Goal: Communication & Community: Answer question/provide support

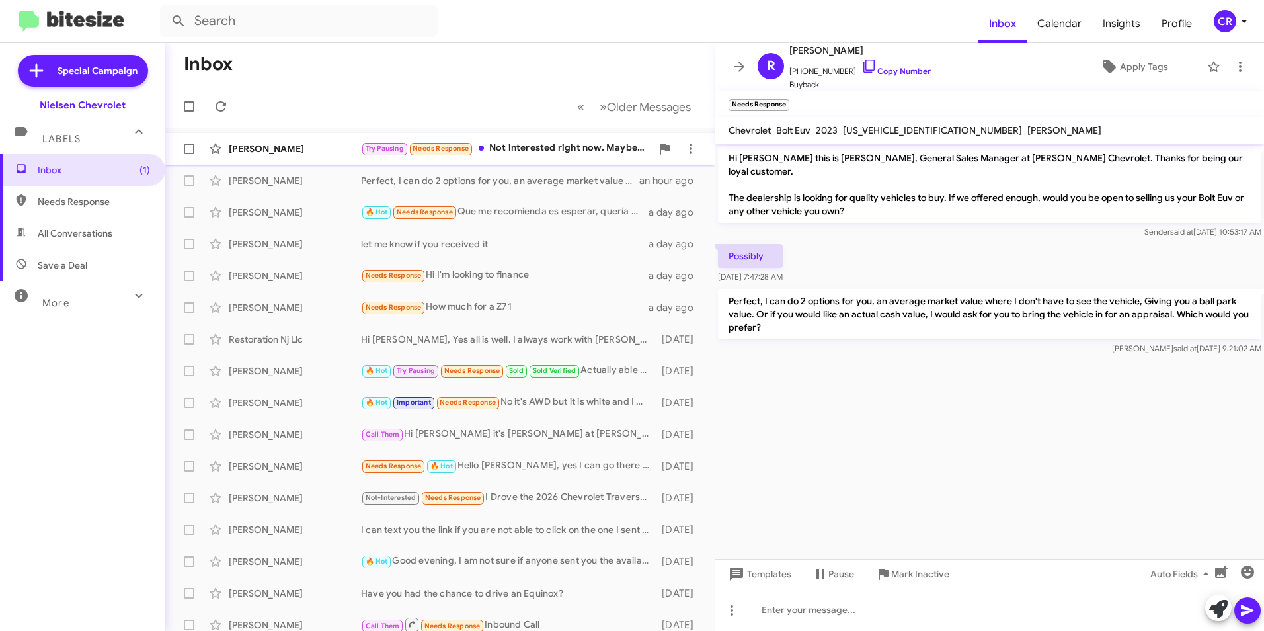
click at [514, 149] on div "Try Pausing Needs Response Not interested right now. Maybe after June of next y…" at bounding box center [506, 148] width 290 height 15
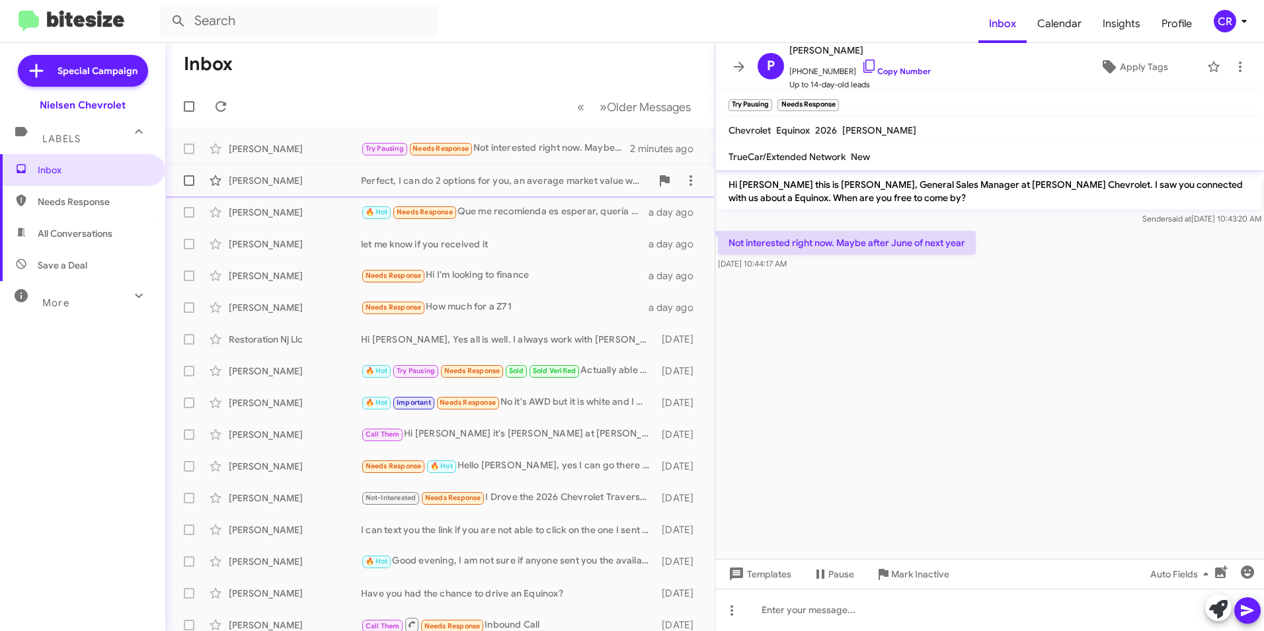
click at [510, 179] on div "Perfect, I can do 2 options for you, an average market value where I don't have…" at bounding box center [506, 180] width 290 height 13
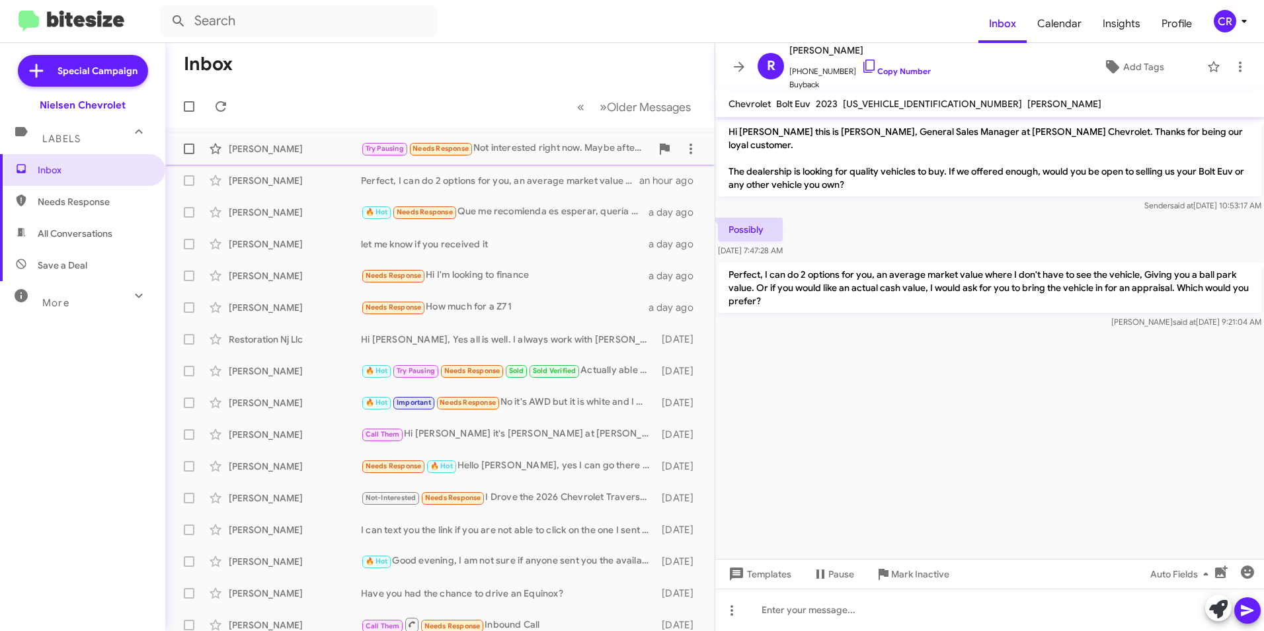
click at [522, 154] on div "Try Pausing Needs Response Not interested right now. Maybe after June of next y…" at bounding box center [506, 148] width 290 height 15
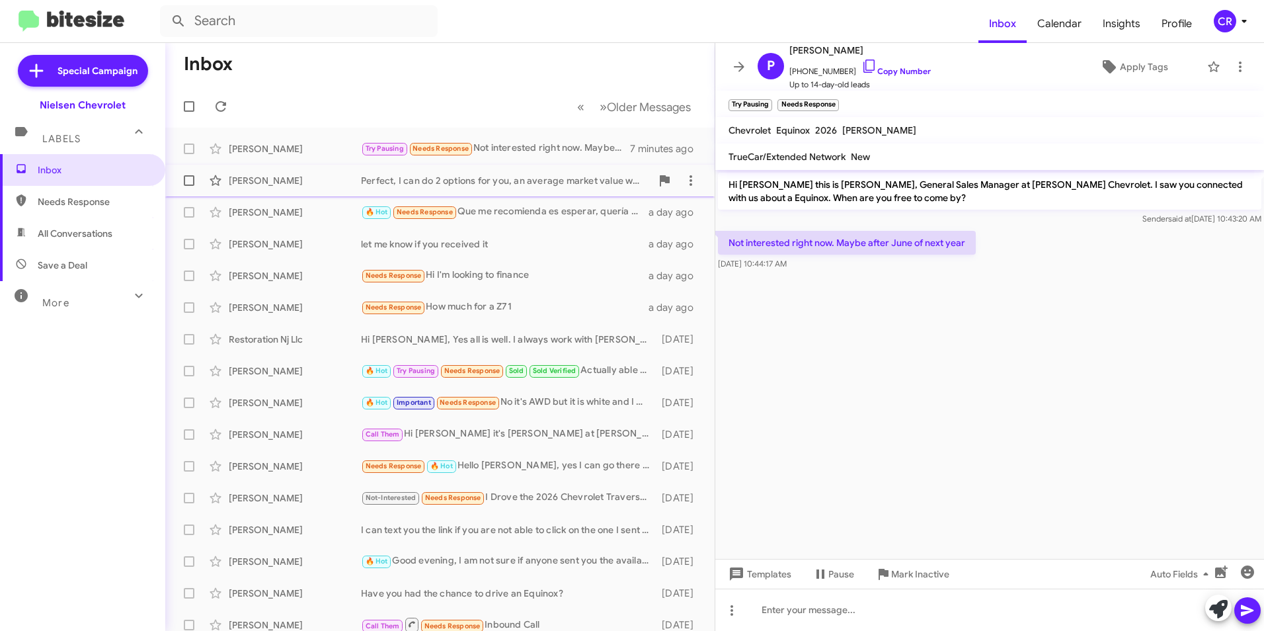
click at [498, 188] on div "[PERSON_NAME] Perfect, I can do 2 options for you, an average market value wher…" at bounding box center [440, 180] width 528 height 26
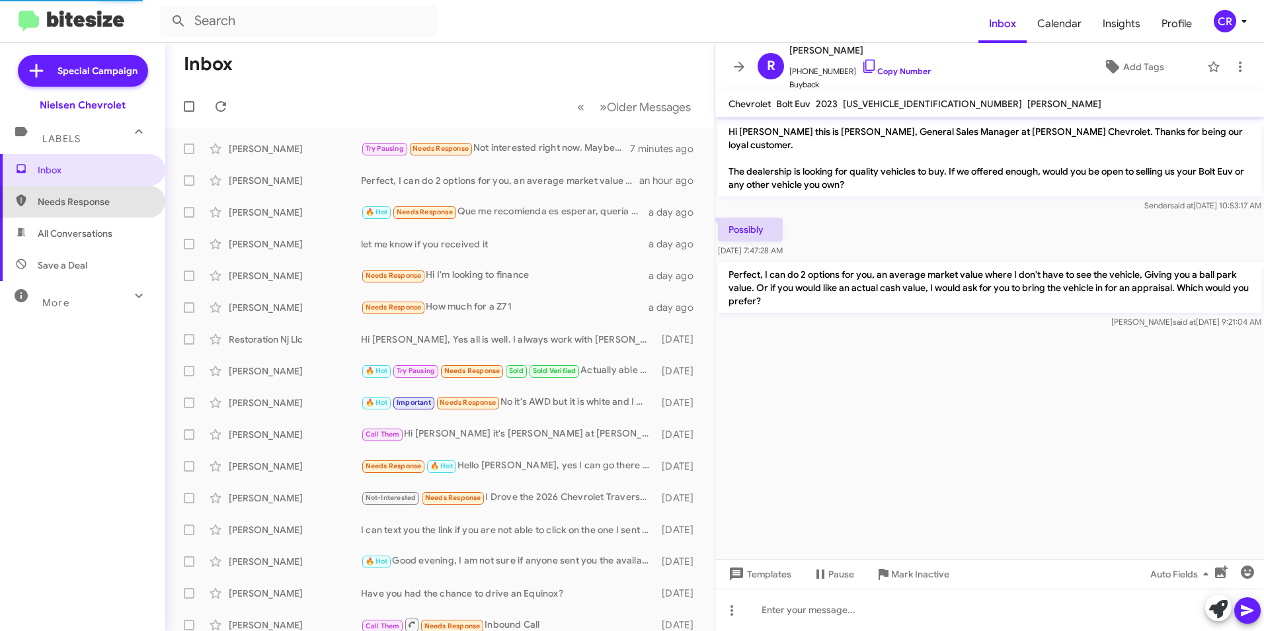
click at [100, 204] on span "Needs Response" at bounding box center [94, 201] width 112 height 13
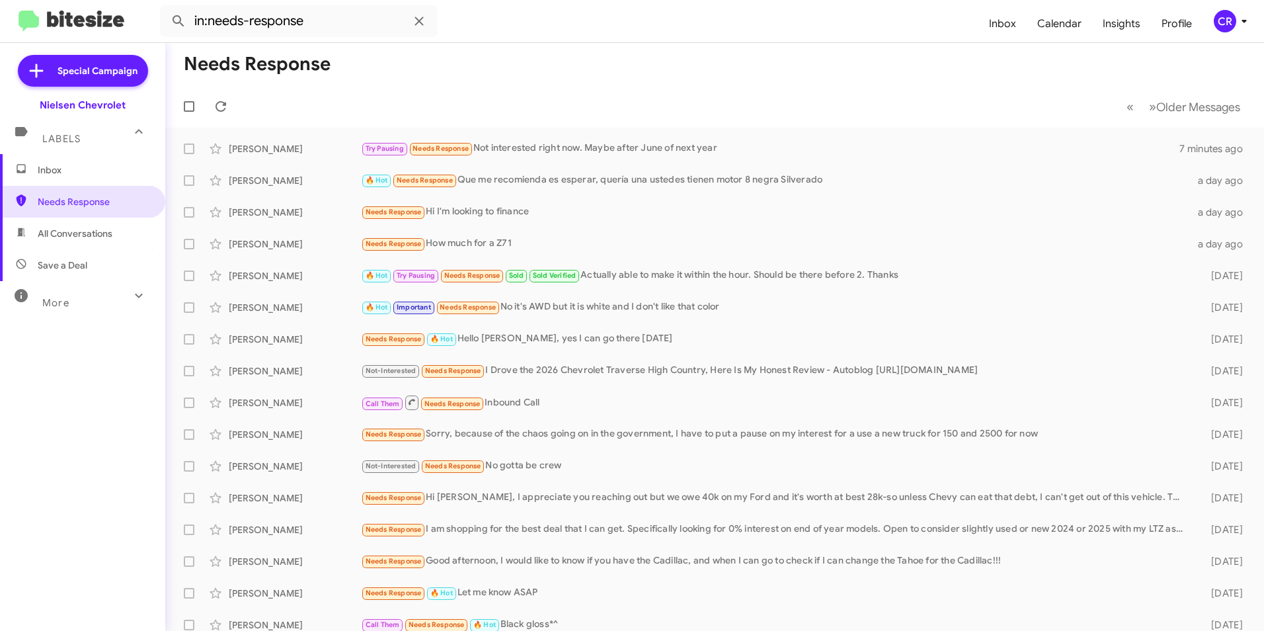
click at [93, 235] on span "All Conversations" at bounding box center [75, 233] width 75 height 13
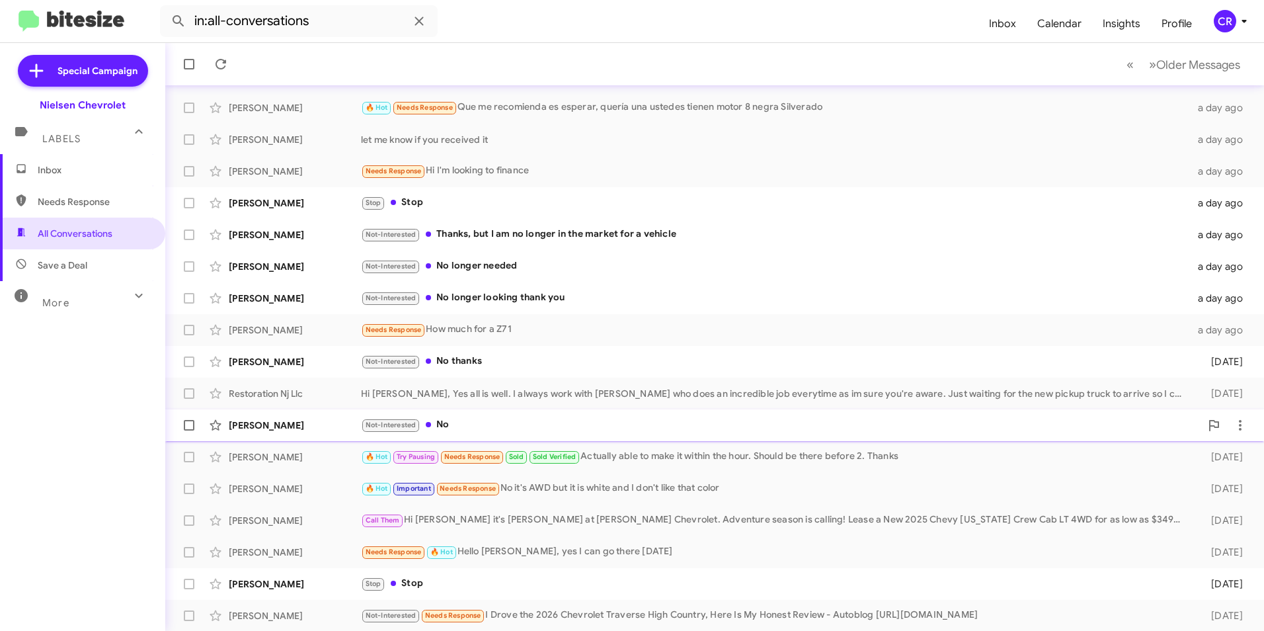
scroll to position [137, 0]
click at [445, 584] on div "Stop Stop" at bounding box center [781, 582] width 840 height 15
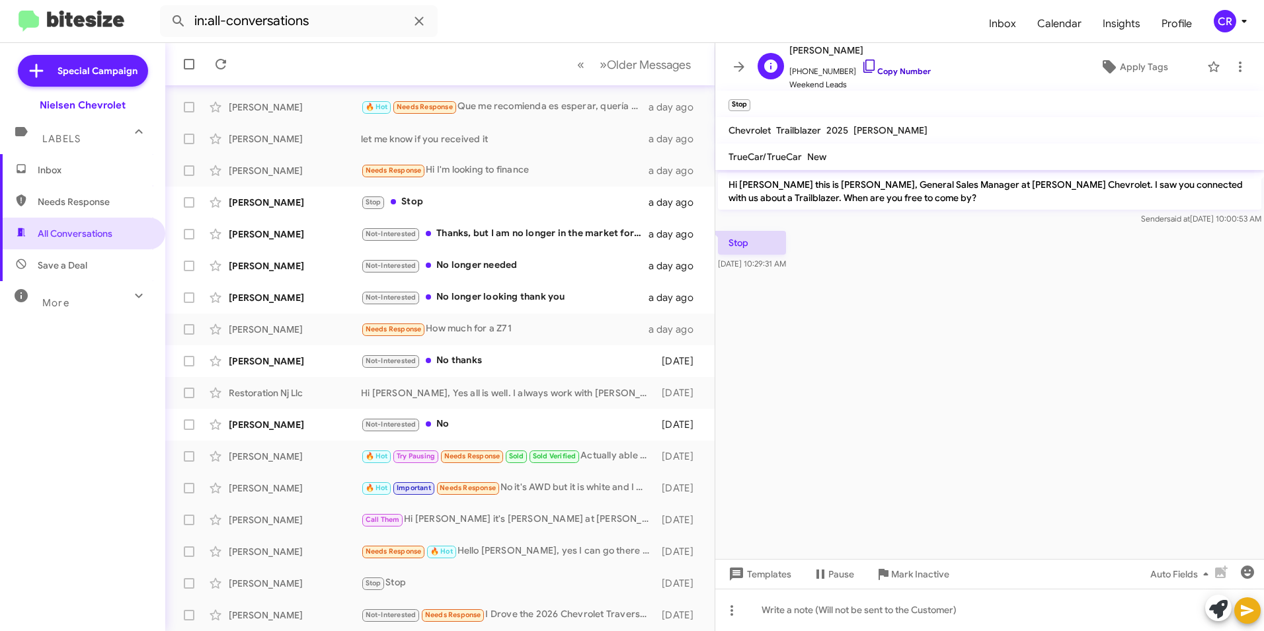
click at [879, 70] on link "Copy Number" at bounding box center [895, 71] width 69 height 10
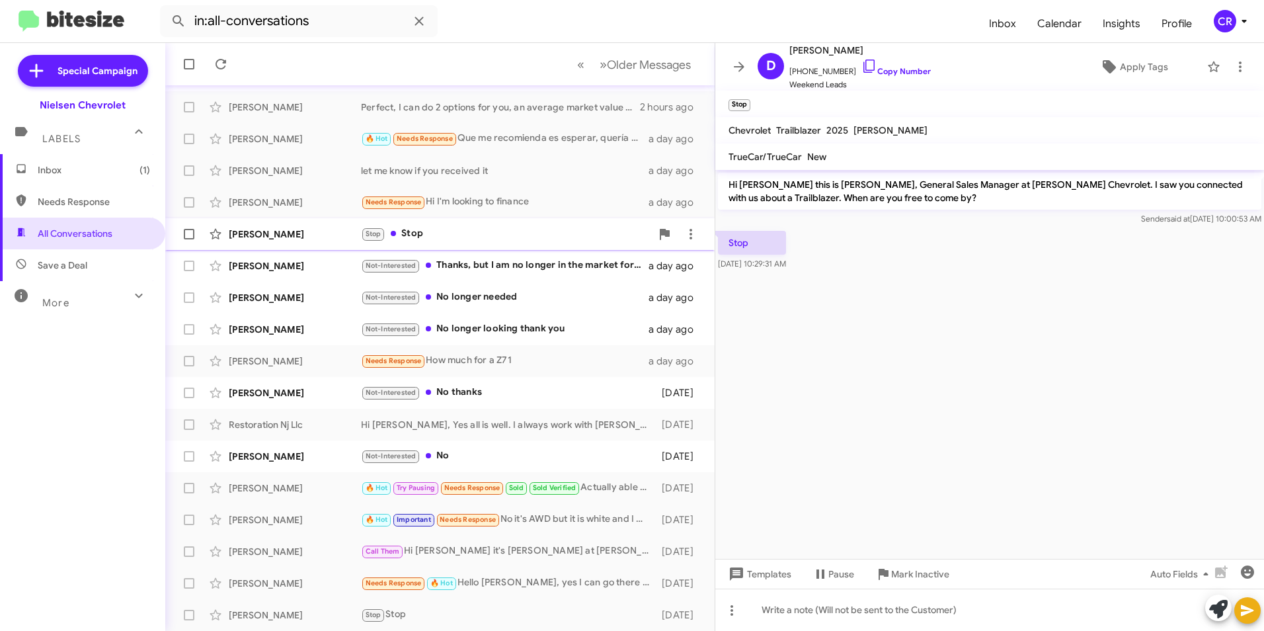
click at [443, 235] on div "Stop Stop" at bounding box center [506, 233] width 290 height 15
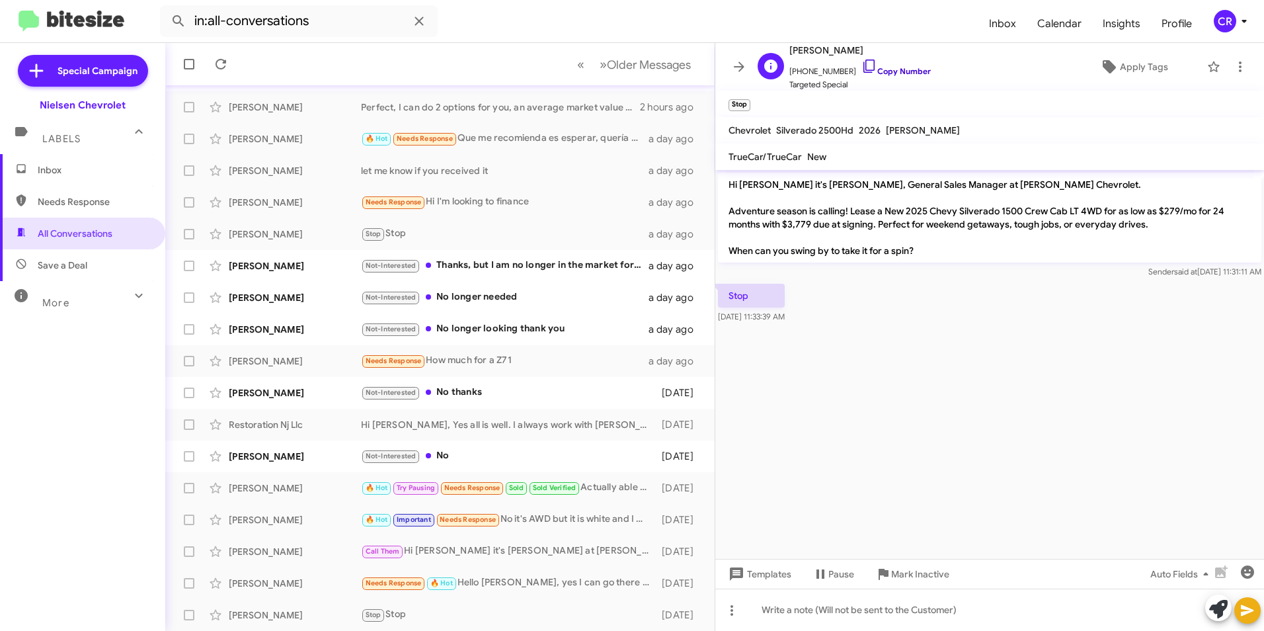
click at [898, 71] on link "Copy Number" at bounding box center [895, 71] width 69 height 10
click at [464, 267] on div "Not-Interested Thanks, but I am no longer in the market for a vehicle" at bounding box center [506, 265] width 290 height 15
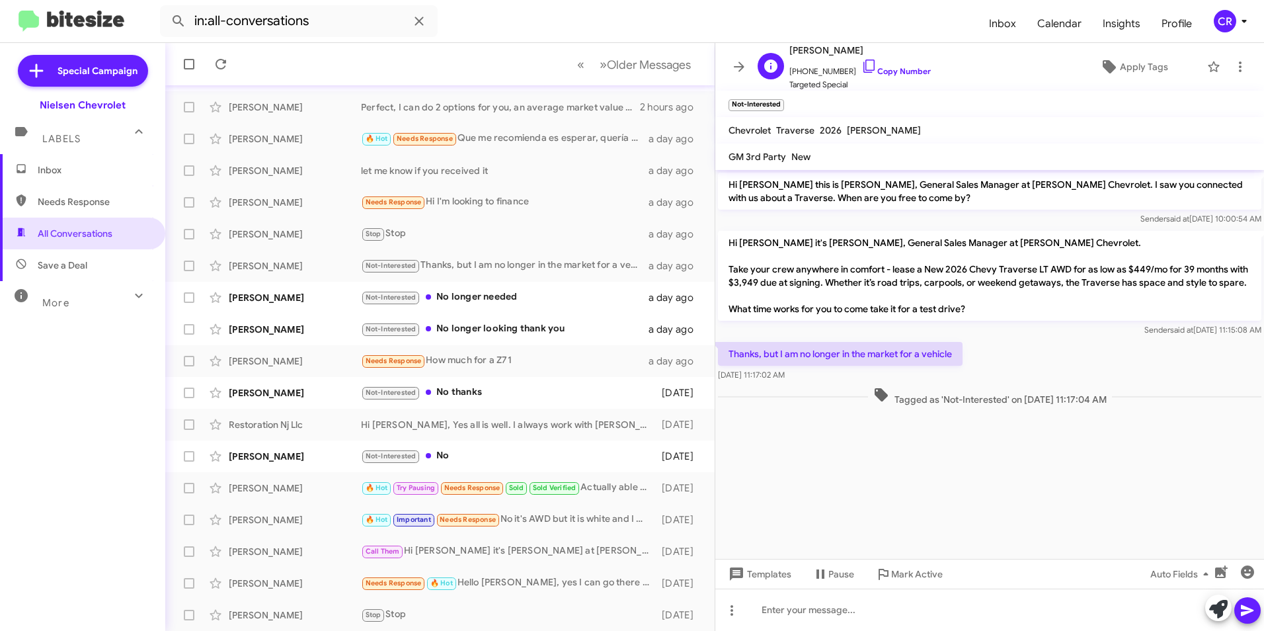
click at [879, 61] on span "[PHONE_NUMBER] Copy Number" at bounding box center [859, 68] width 141 height 20
click at [883, 73] on link "Copy Number" at bounding box center [895, 71] width 69 height 10
click at [111, 192] on span "Needs Response" at bounding box center [82, 202] width 165 height 32
type input "in:needs-response"
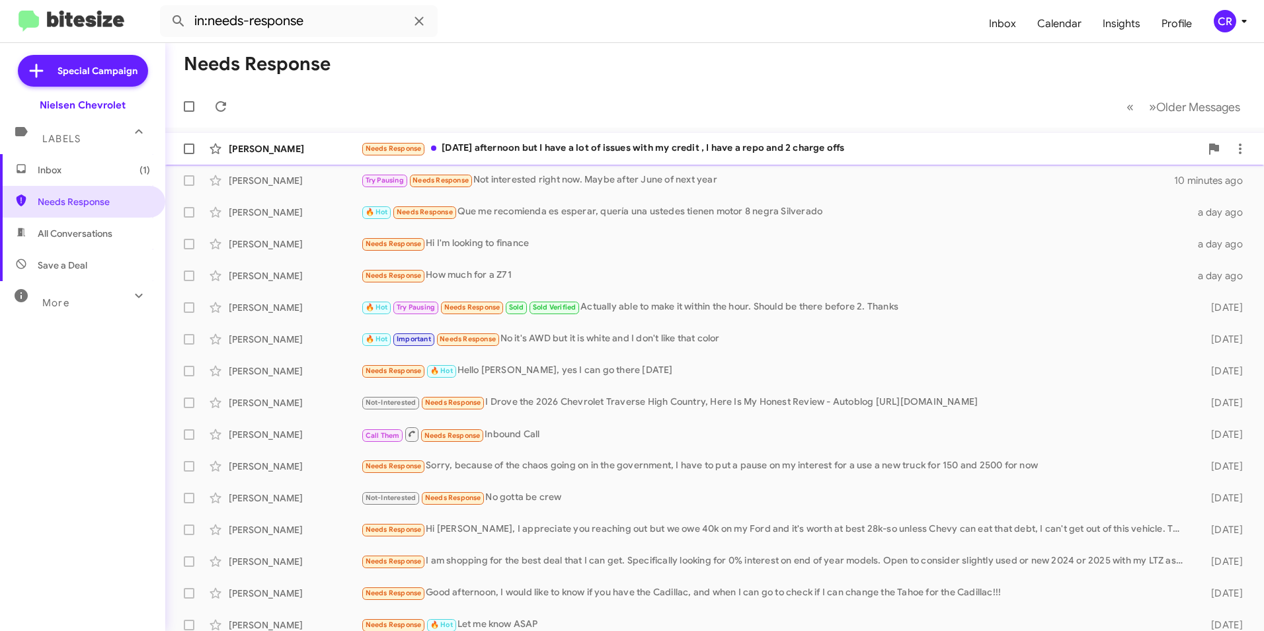
click at [471, 146] on div "Needs Response [DATE] afternoon but I have a lot of issues with my credit , I h…" at bounding box center [781, 148] width 840 height 15
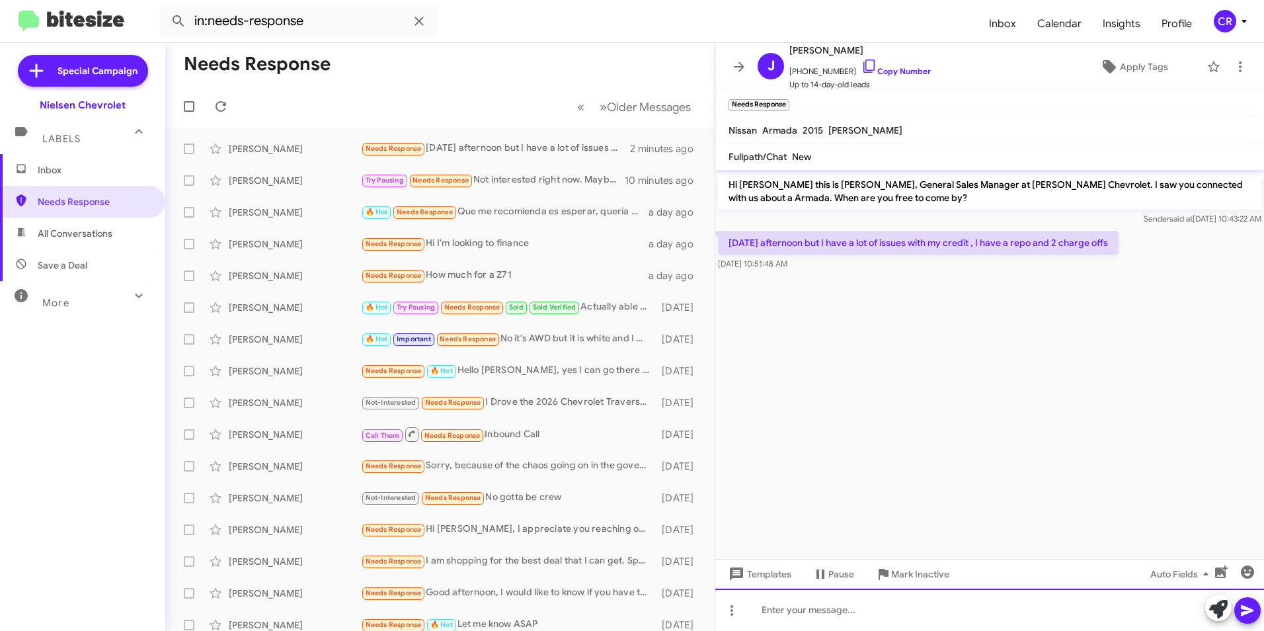
click at [818, 608] on div at bounding box center [989, 609] width 549 height 42
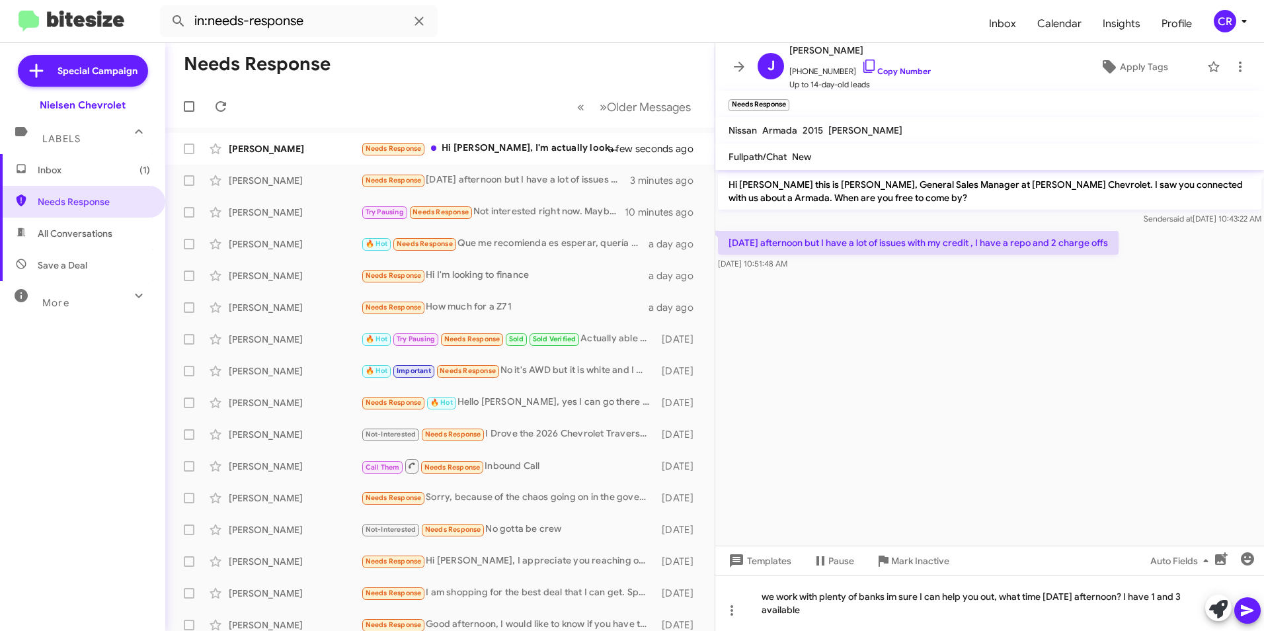
click at [1244, 617] on icon at bounding box center [1247, 610] width 16 height 16
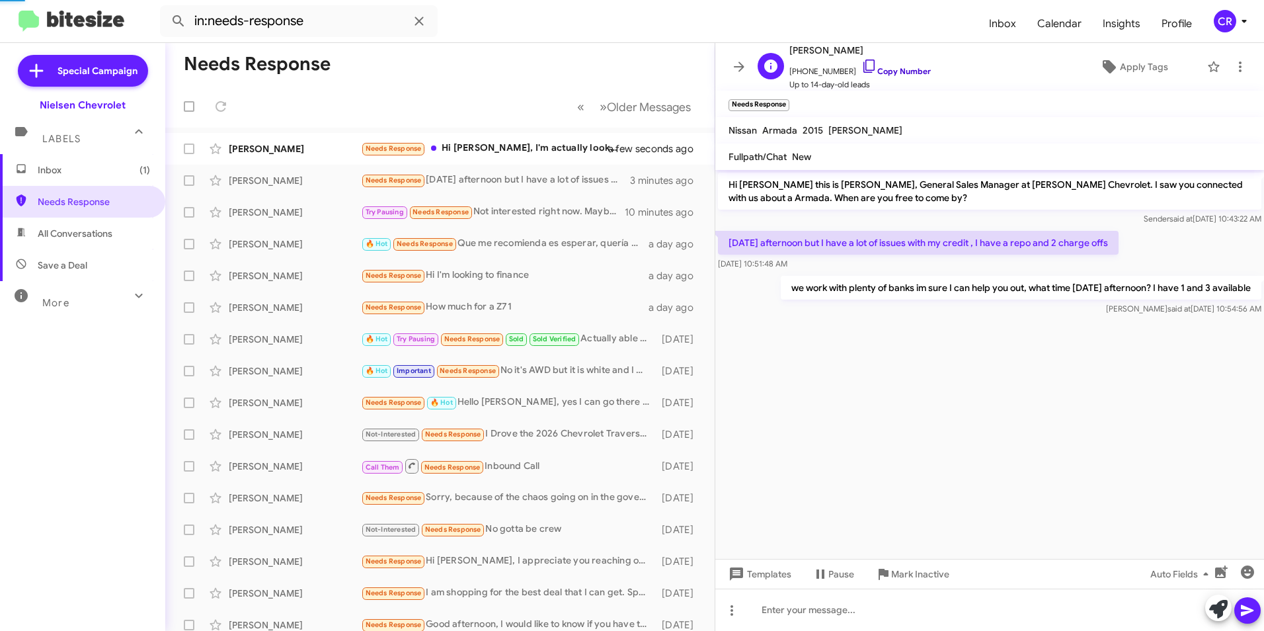
click at [902, 71] on link "Copy Number" at bounding box center [895, 71] width 69 height 10
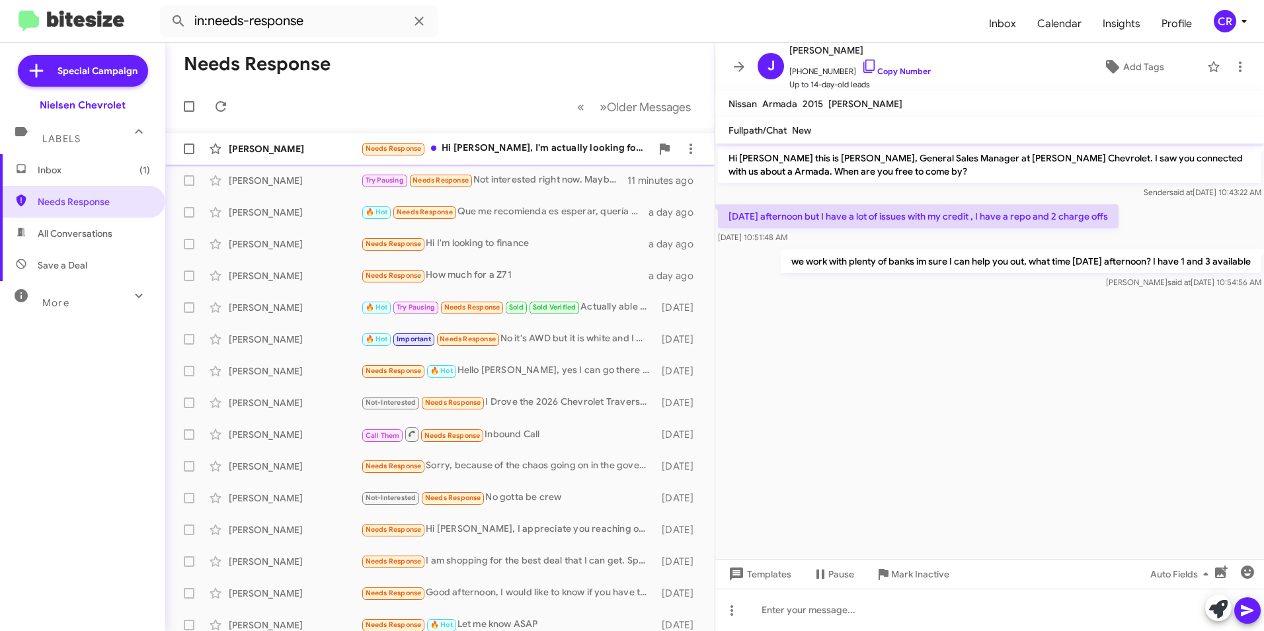
click at [537, 149] on div "Needs Response Hi [PERSON_NAME], I'm actually looking for a Denali" at bounding box center [506, 148] width 290 height 15
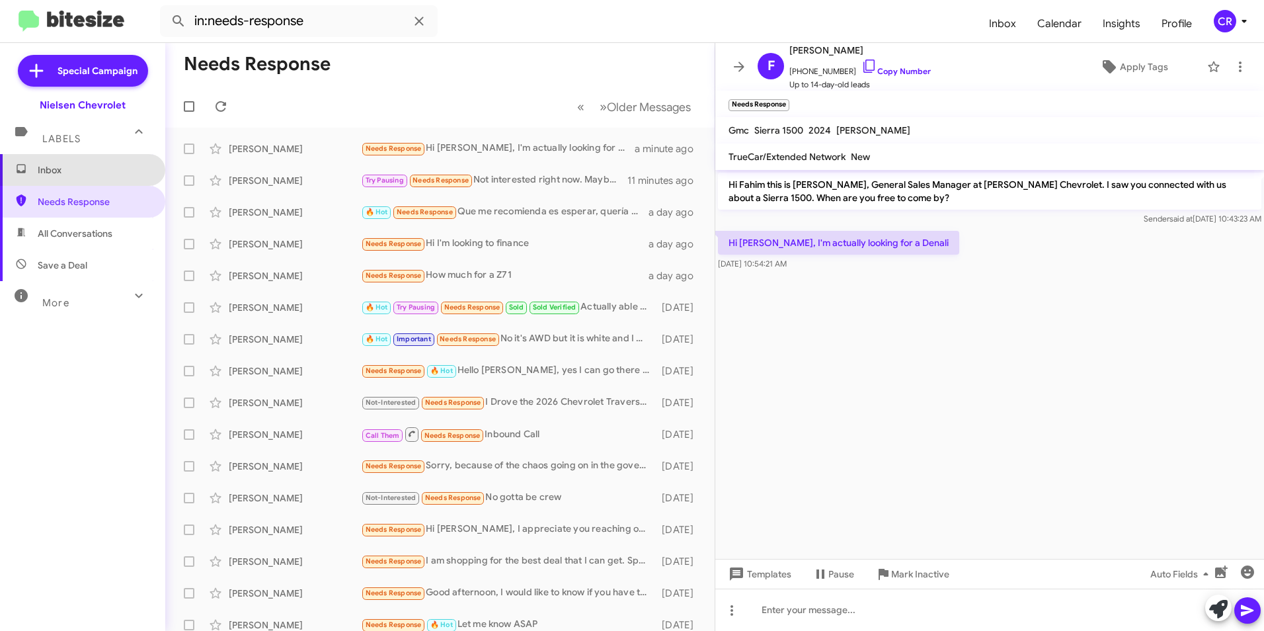
click at [95, 176] on span "Inbox" at bounding box center [94, 169] width 112 height 13
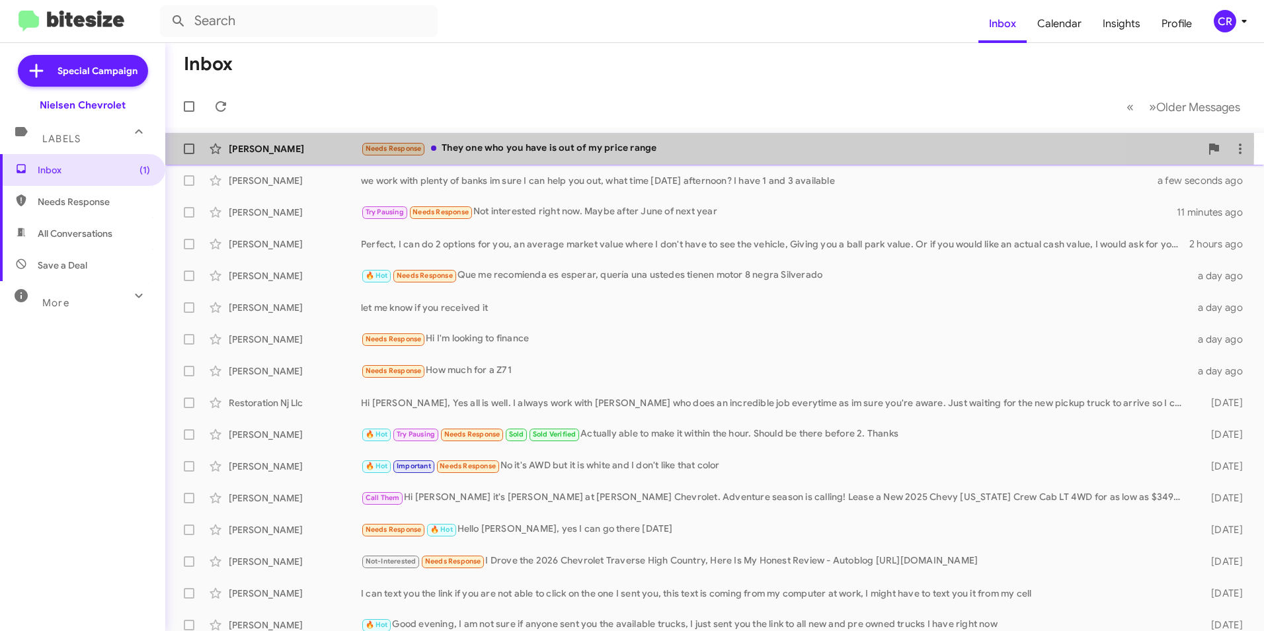
click at [518, 145] on div "Needs Response They one who you have is out of my price range" at bounding box center [781, 148] width 840 height 15
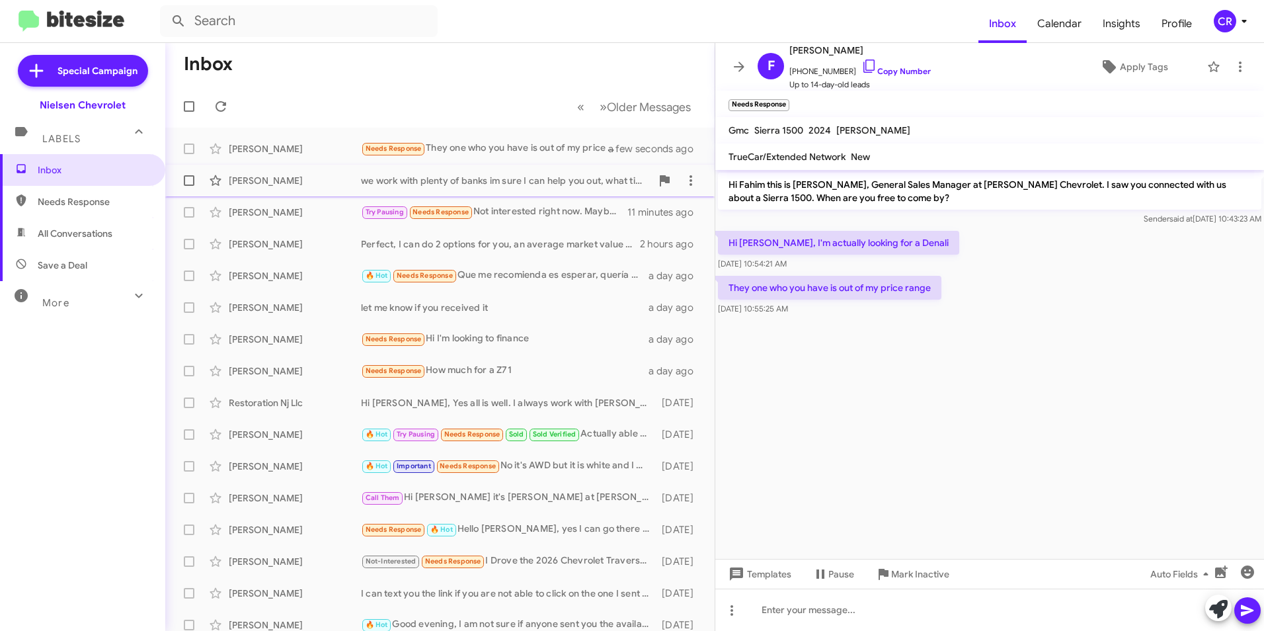
click at [479, 179] on div "we work with plenty of banks im sure I can help you out, what time [DATE] after…" at bounding box center [506, 180] width 290 height 13
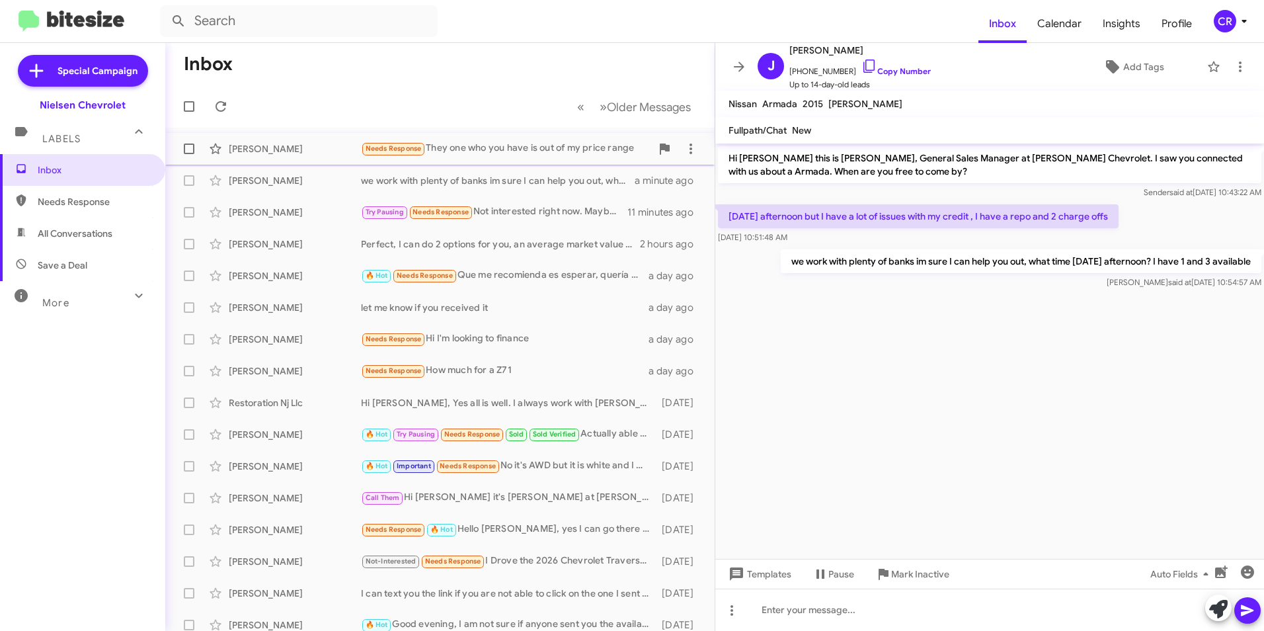
click at [515, 137] on div "[PERSON_NAME] Needs Response They one who you have is out of my price range a f…" at bounding box center [440, 149] width 528 height 26
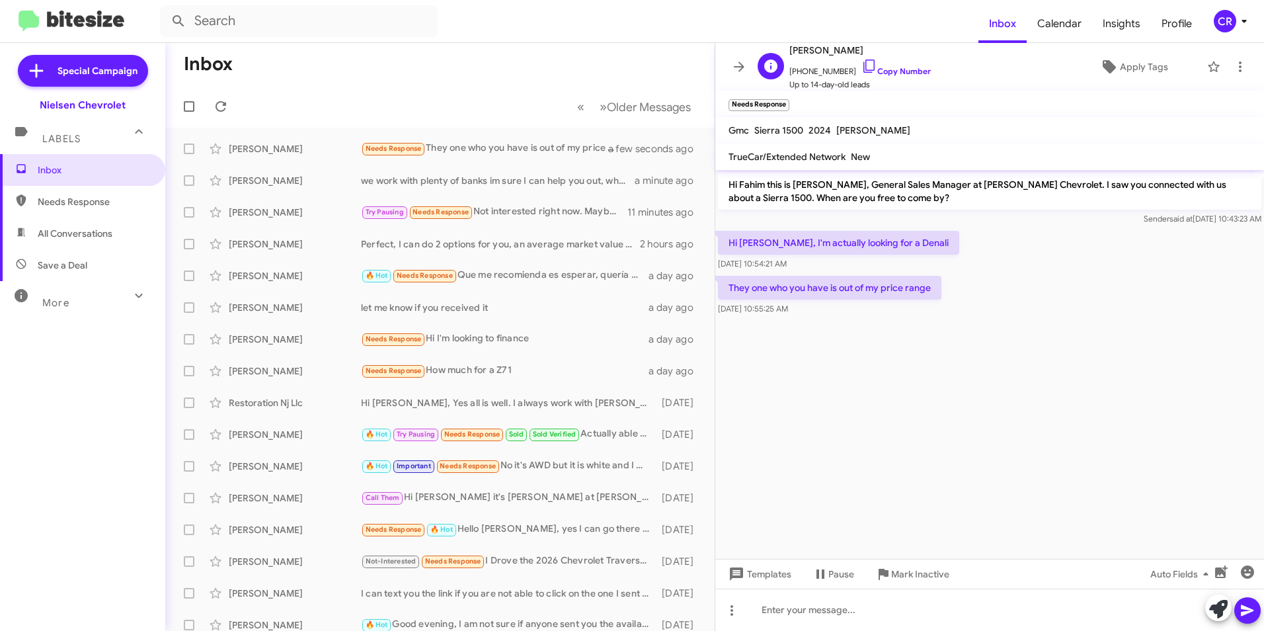
click at [884, 76] on span "[PHONE_NUMBER] Copy Number" at bounding box center [859, 68] width 141 height 20
click at [531, 142] on div "Needs Response 🔥 Hot 3 might be possible" at bounding box center [506, 148] width 290 height 15
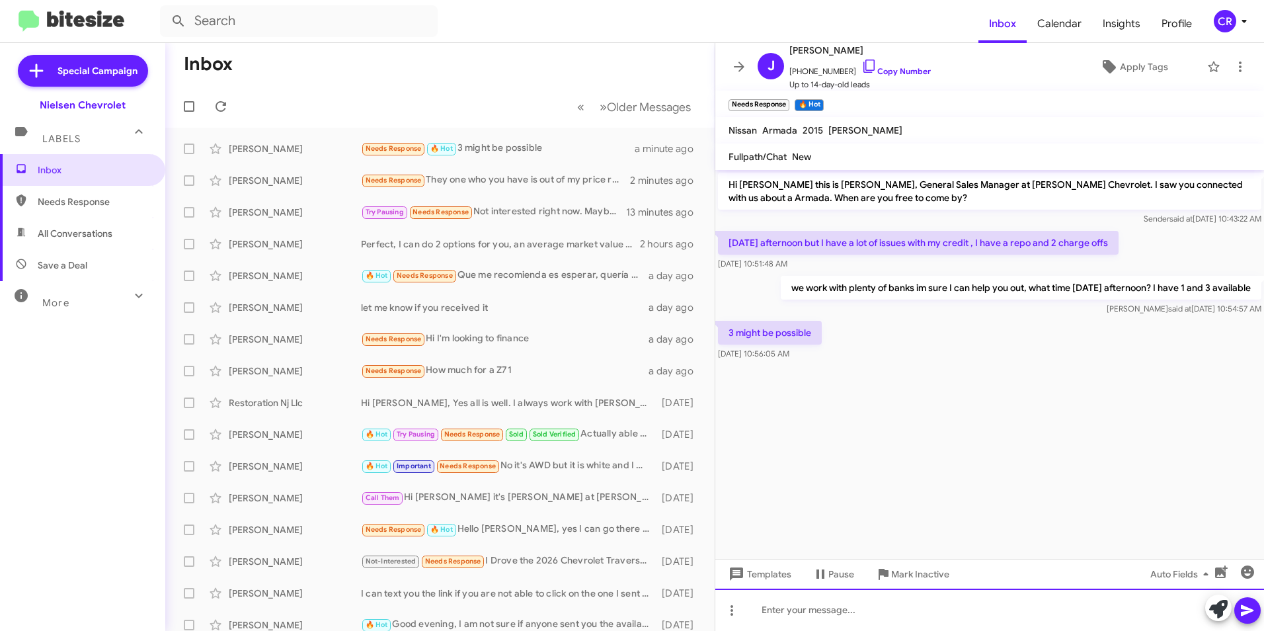
click at [858, 608] on div at bounding box center [989, 609] width 549 height 42
click at [814, 606] on div at bounding box center [989, 609] width 549 height 42
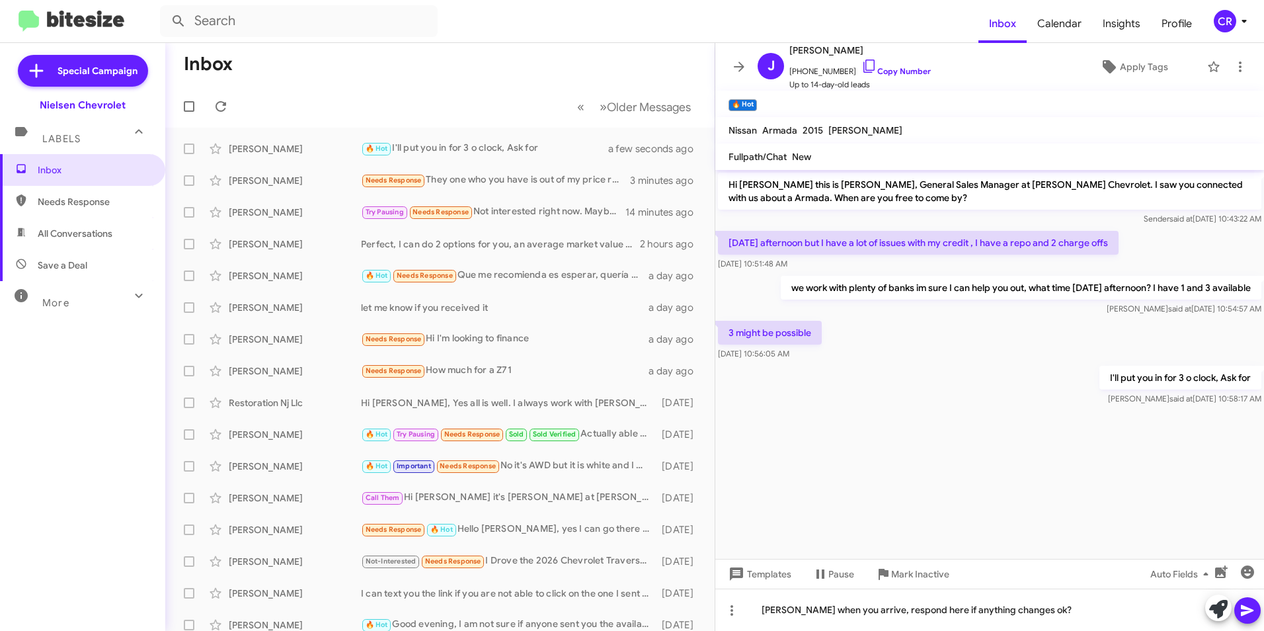
click at [1256, 604] on button at bounding box center [1247, 610] width 26 height 26
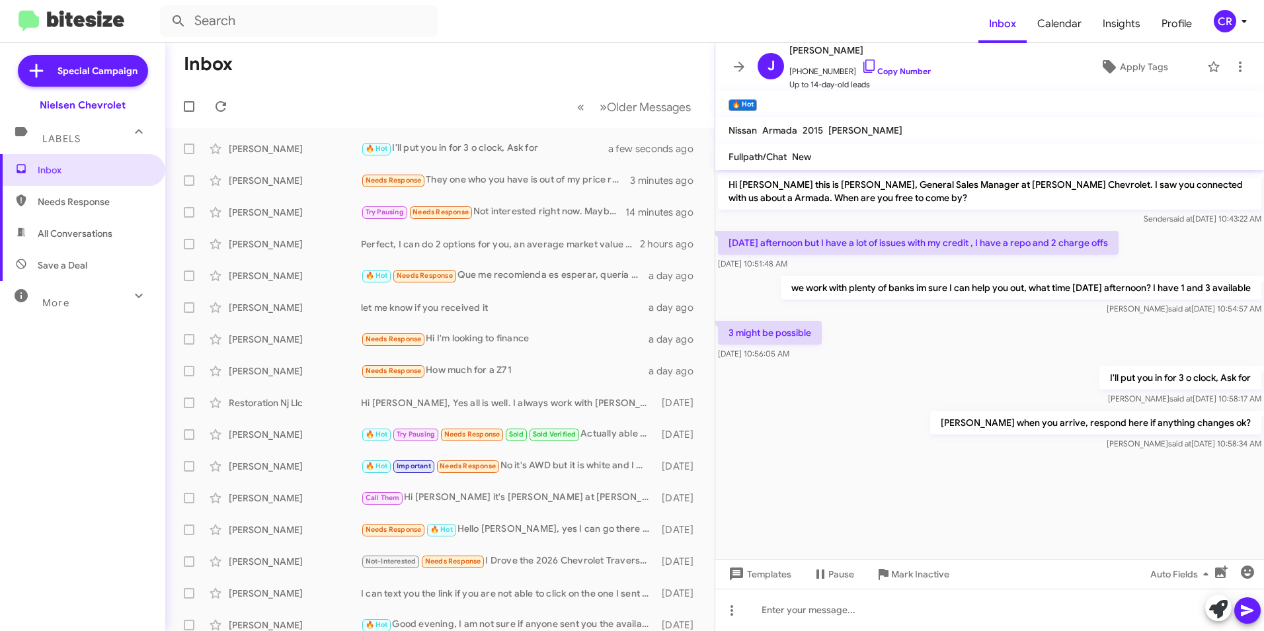
click at [91, 186] on span "Needs Response" at bounding box center [82, 202] width 165 height 32
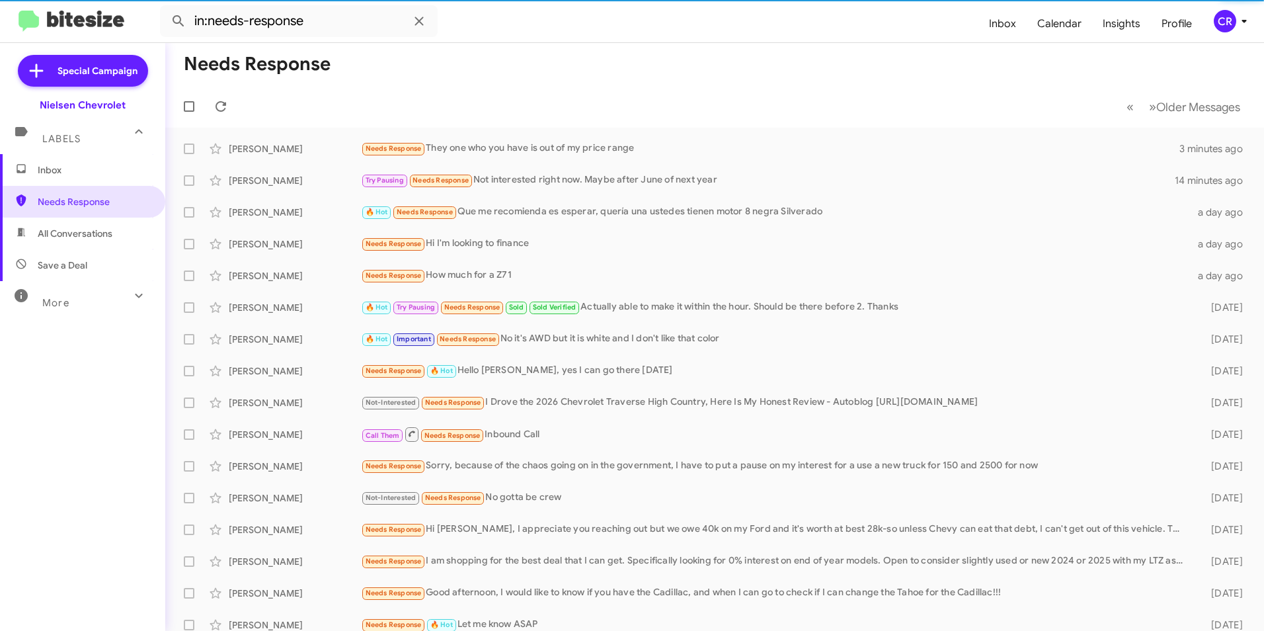
click at [63, 238] on span "All Conversations" at bounding box center [75, 233] width 75 height 13
type input "in:all-conversations"
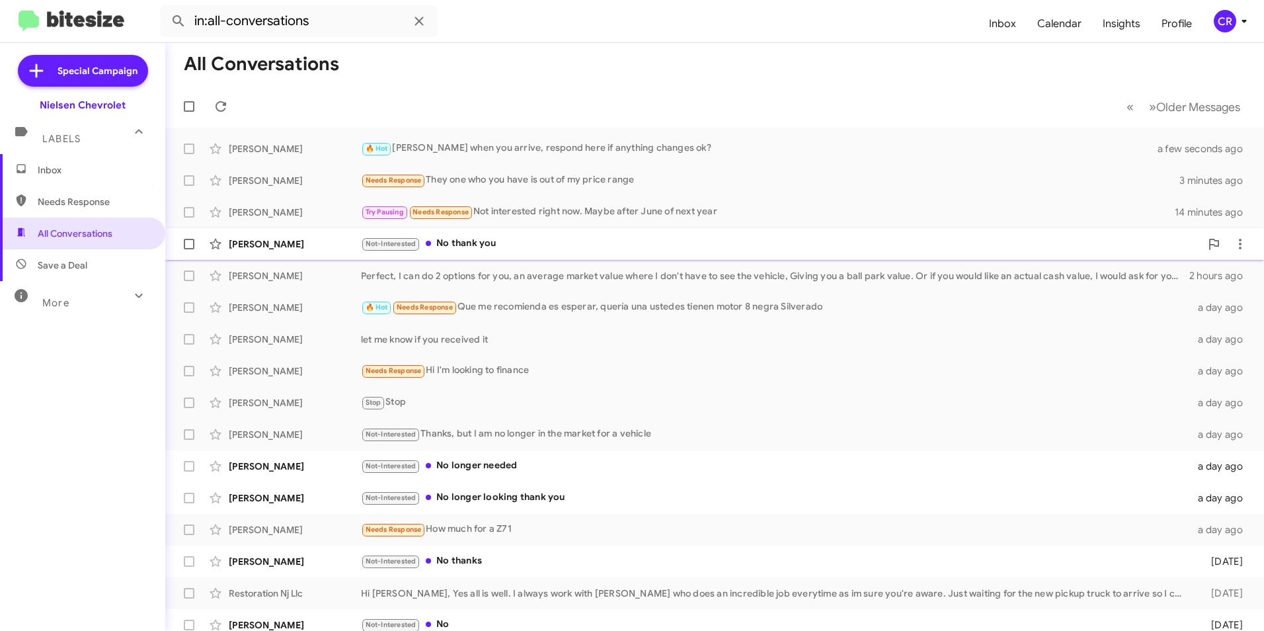
click at [472, 242] on div "Not-Interested No thank you" at bounding box center [781, 243] width 840 height 15
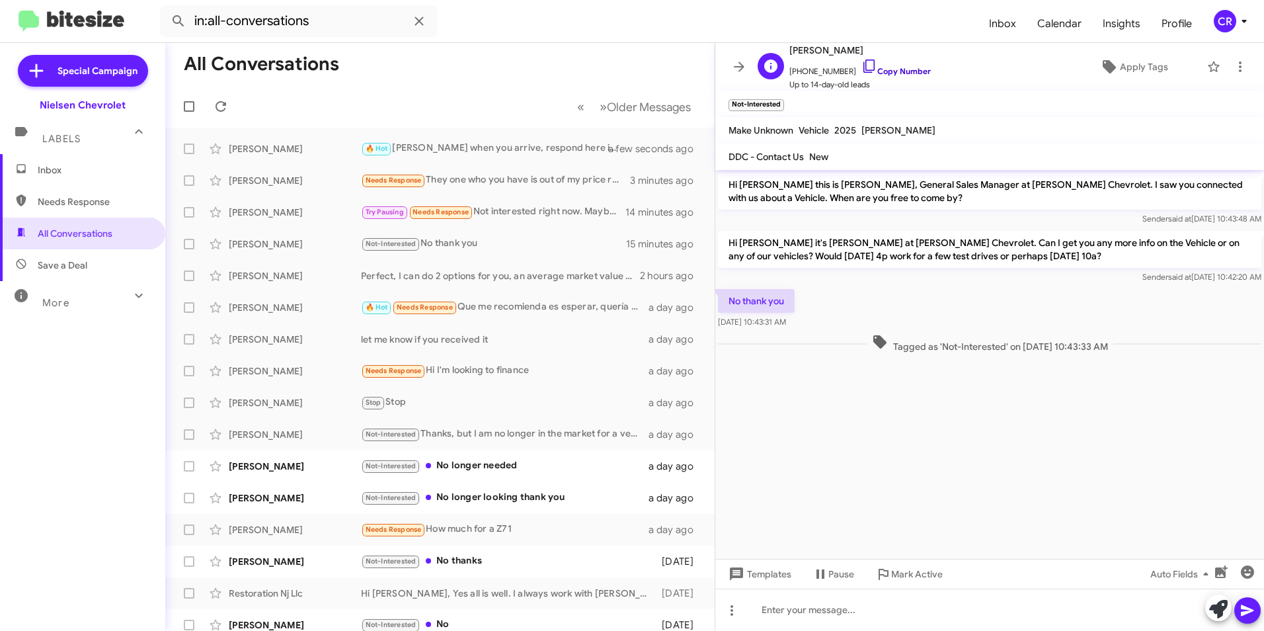
click at [890, 72] on link "Copy Number" at bounding box center [895, 71] width 69 height 10
click at [470, 465] on div "Not-Interested No longer needed" at bounding box center [506, 465] width 290 height 15
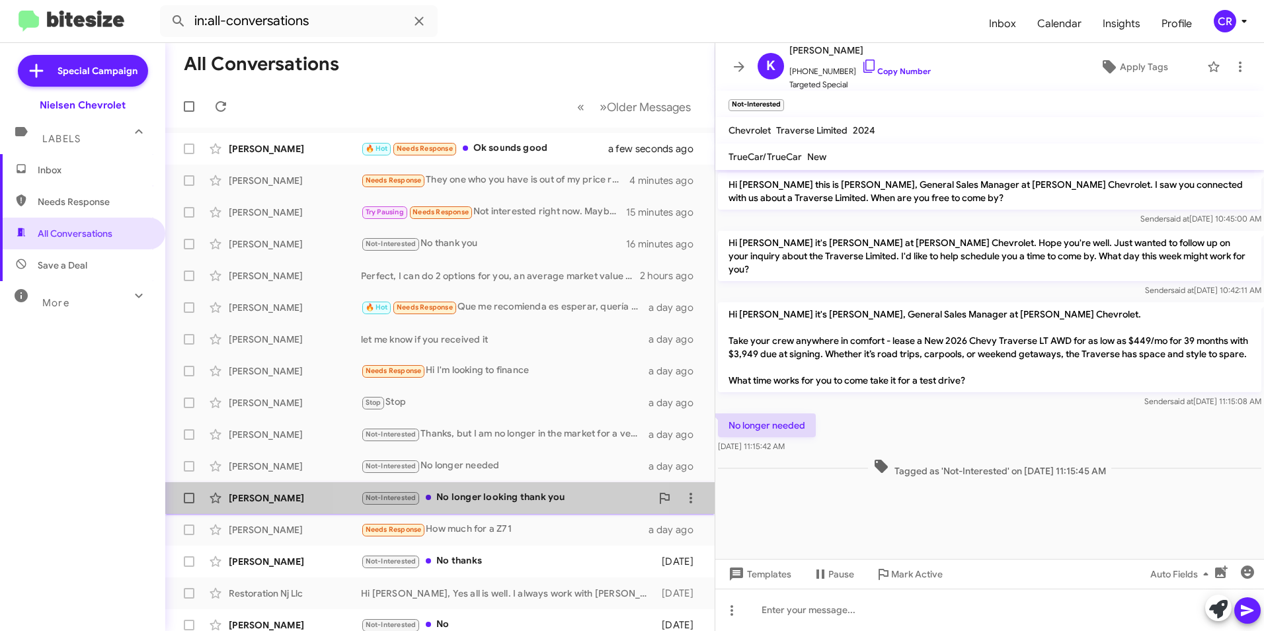
click at [464, 496] on div "Not-Interested No longer looking thank you" at bounding box center [506, 497] width 290 height 15
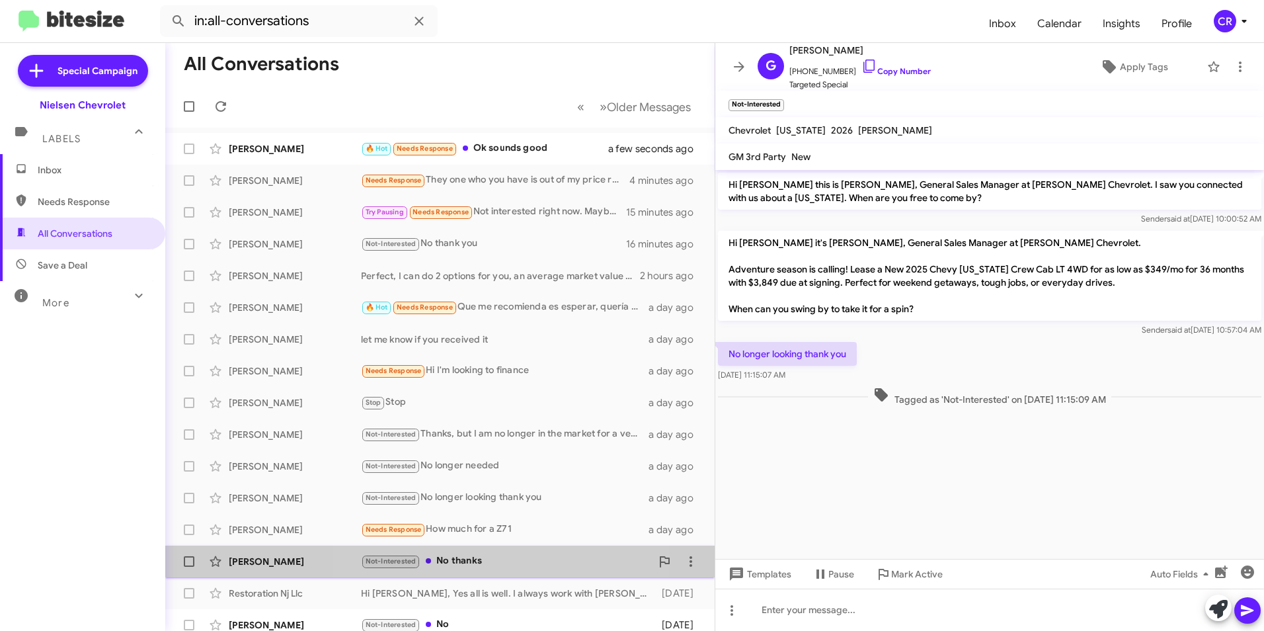
click at [461, 560] on div "Not-Interested No thanks" at bounding box center [506, 560] width 290 height 15
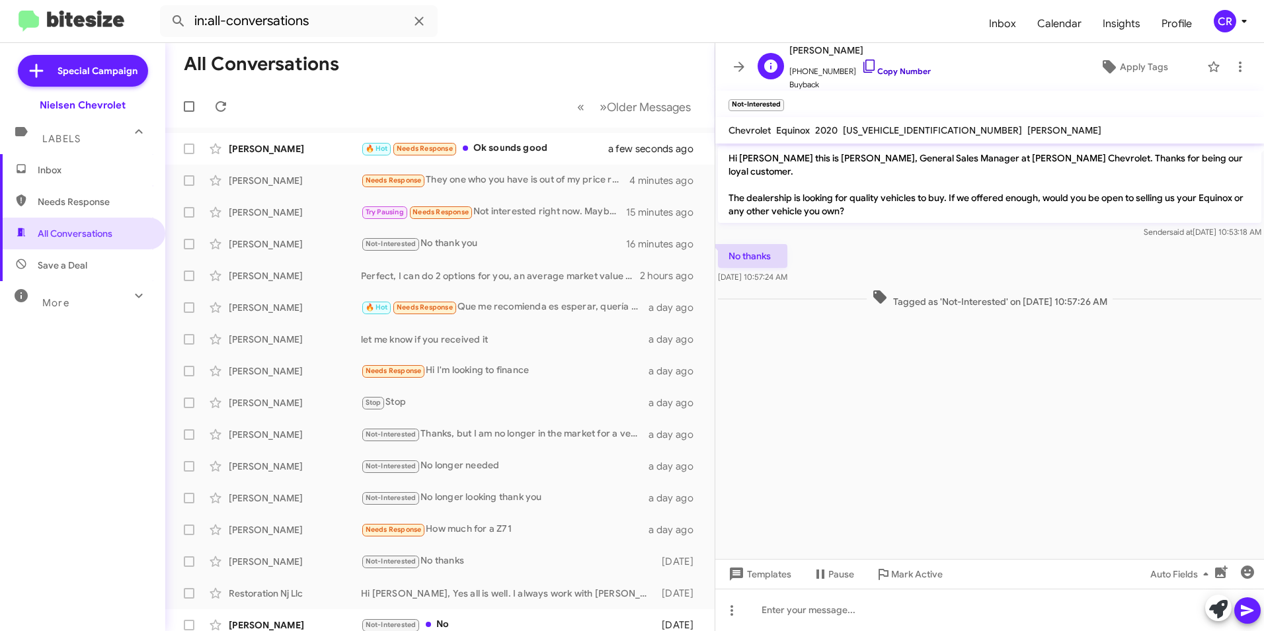
click at [889, 69] on link "Copy Number" at bounding box center [895, 71] width 69 height 10
click at [505, 151] on div "🔥 Hot Needs Response Ok sounds good" at bounding box center [506, 148] width 290 height 15
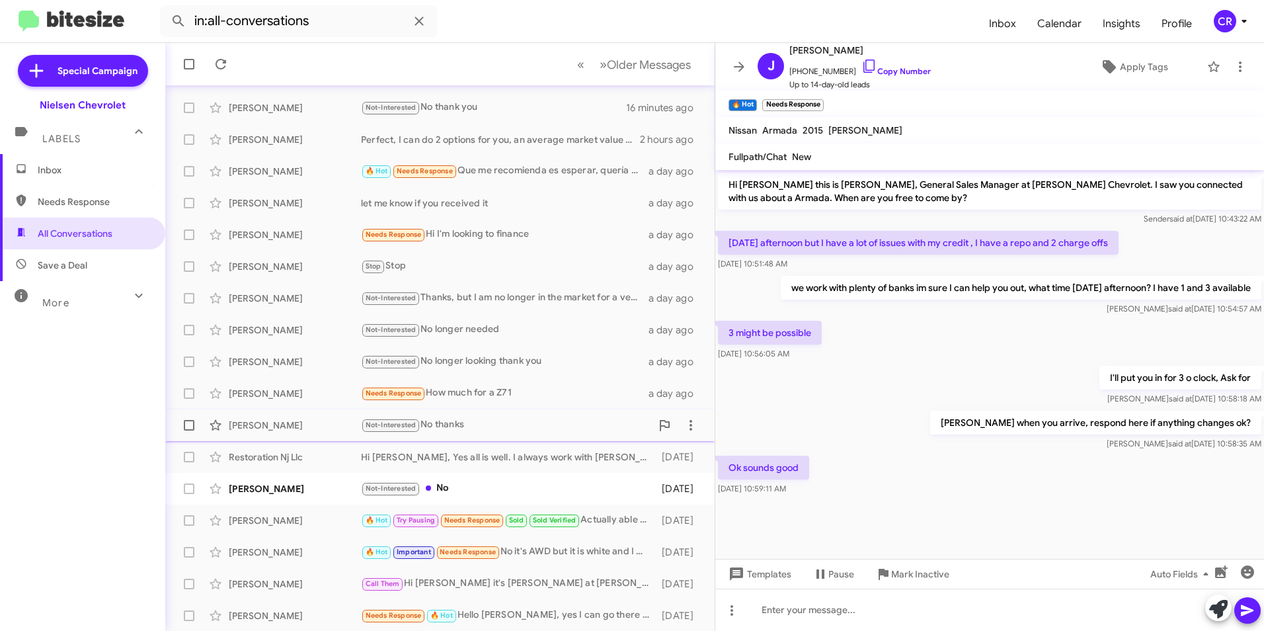
scroll to position [137, 0]
click at [450, 485] on div "Not-Interested No" at bounding box center [506, 487] width 290 height 15
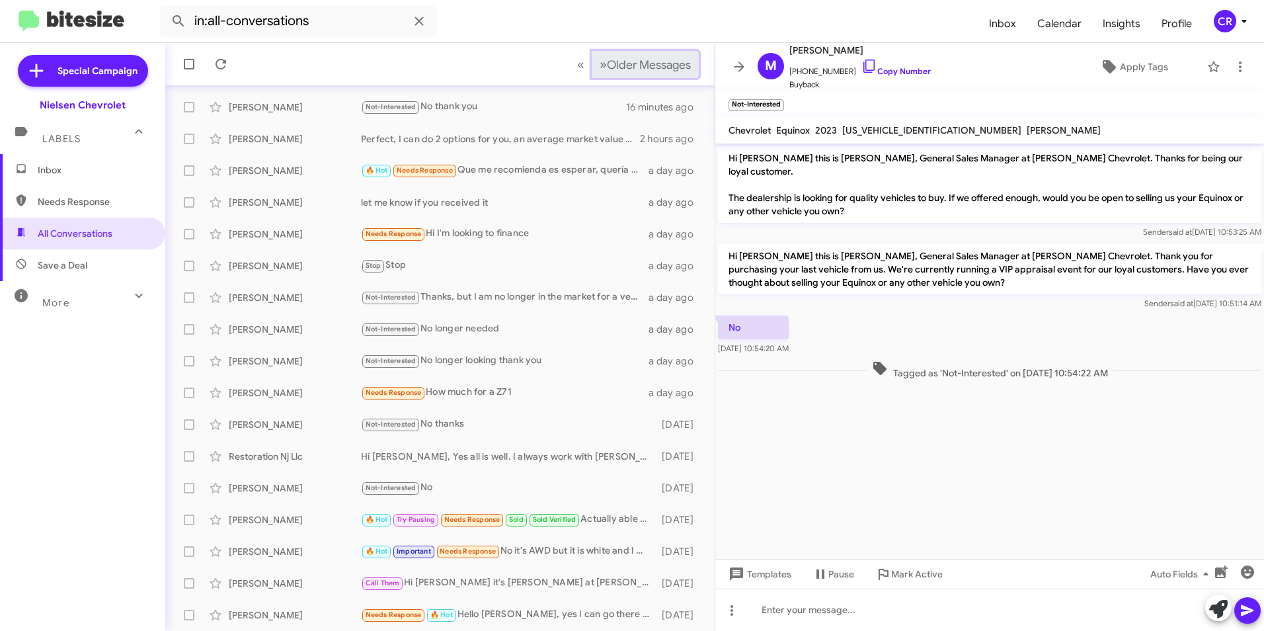
click at [635, 58] on span "Older Messages" at bounding box center [649, 65] width 84 height 15
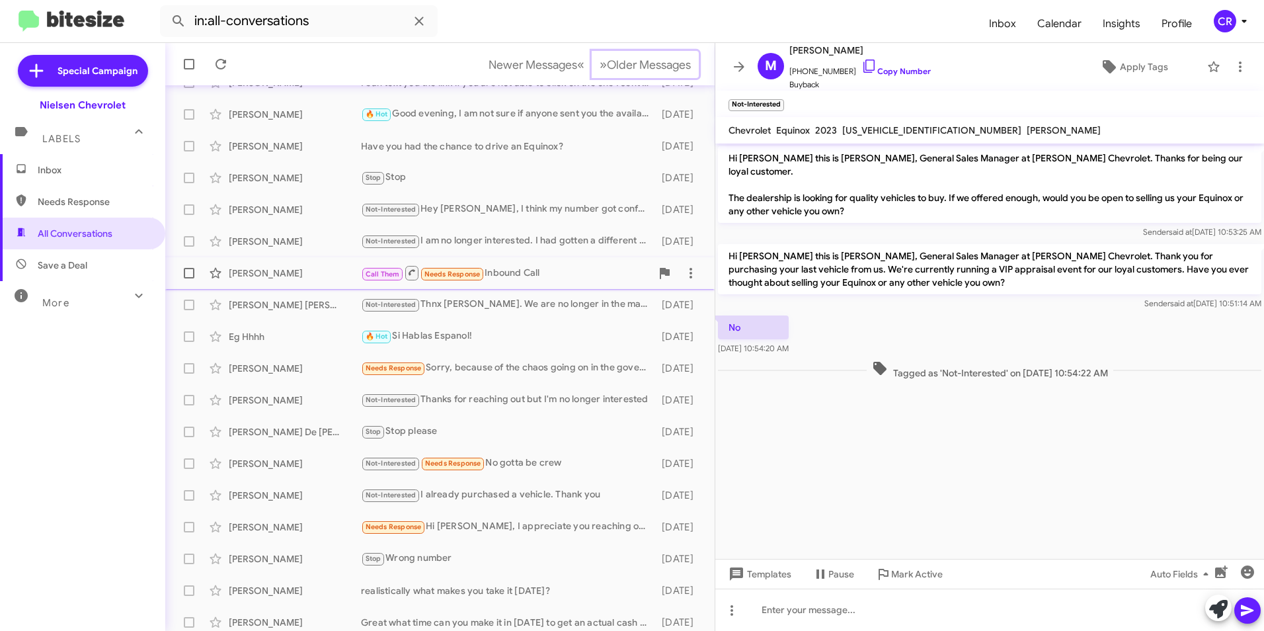
scroll to position [137, 0]
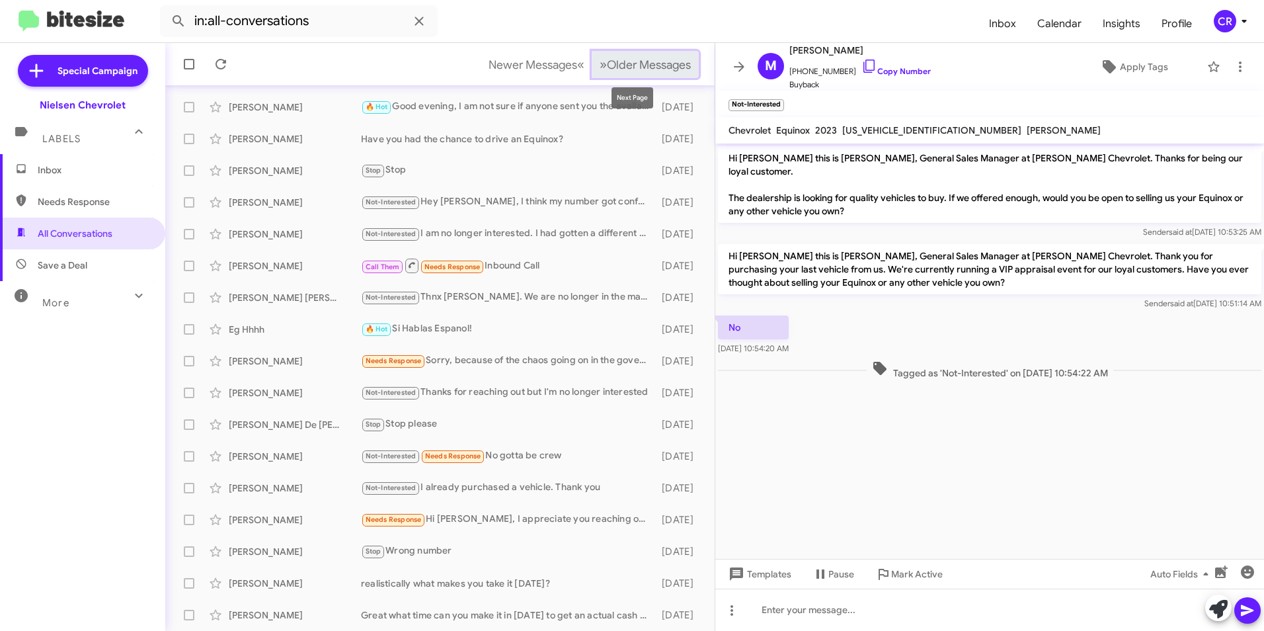
click at [609, 63] on span "Older Messages" at bounding box center [649, 65] width 84 height 15
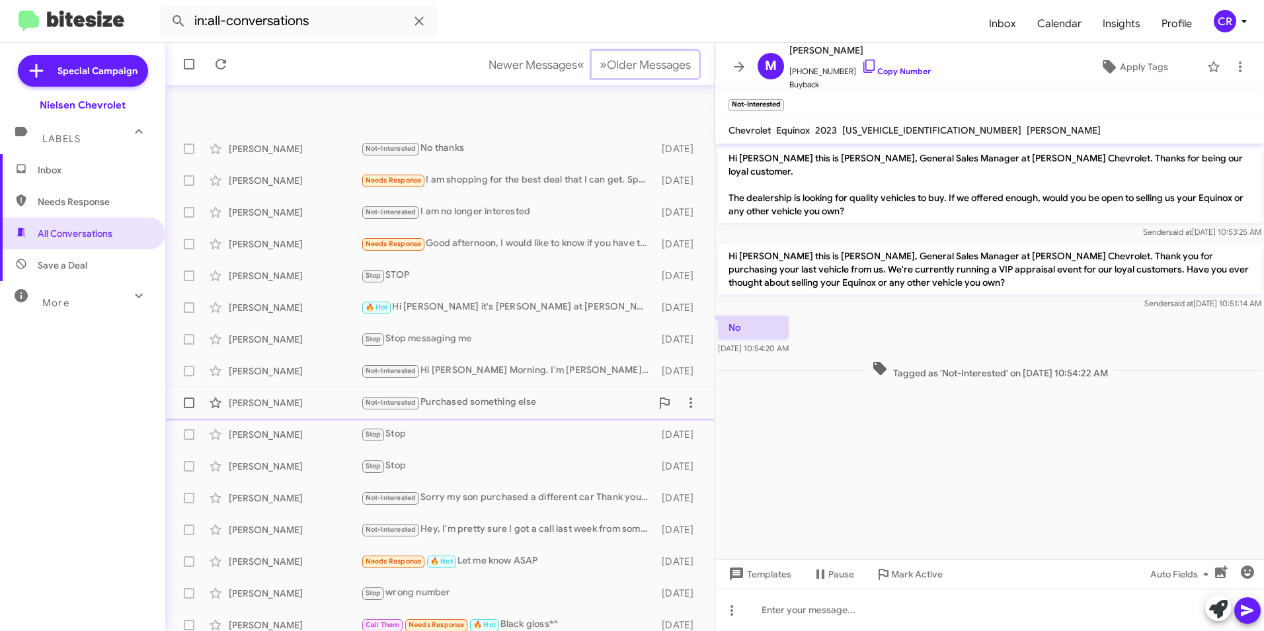
scroll to position [137, 0]
